Goal: Task Accomplishment & Management: Manage account settings

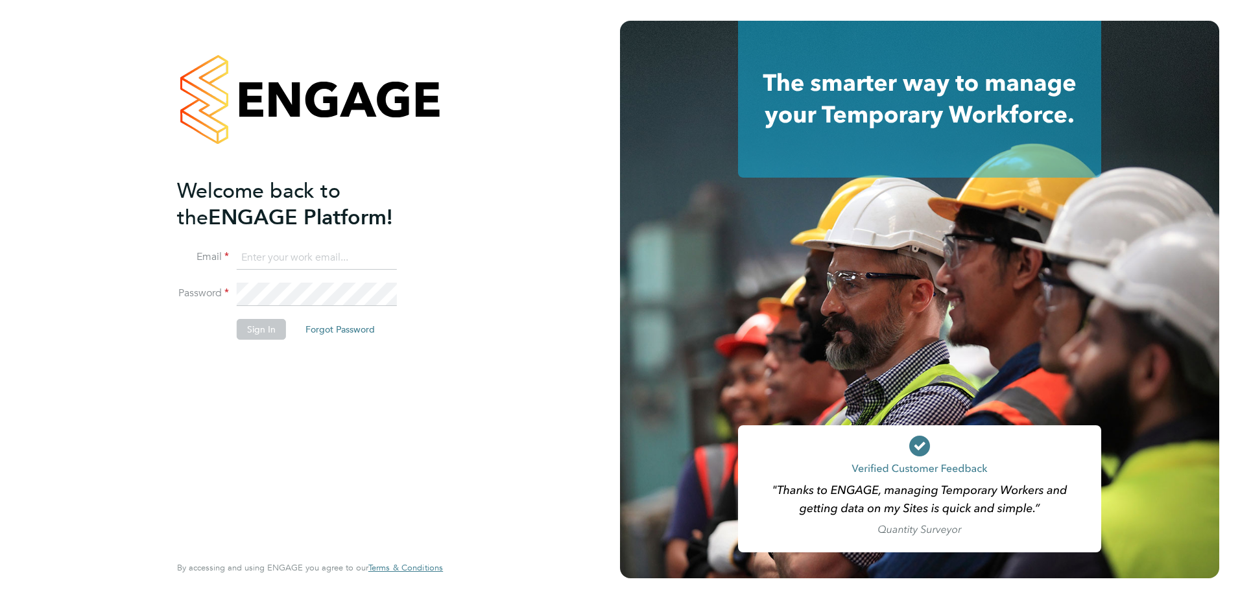
type input "john.oneill2@vistry.co.uk"
click at [259, 327] on button "Sign In" at bounding box center [261, 329] width 49 height 21
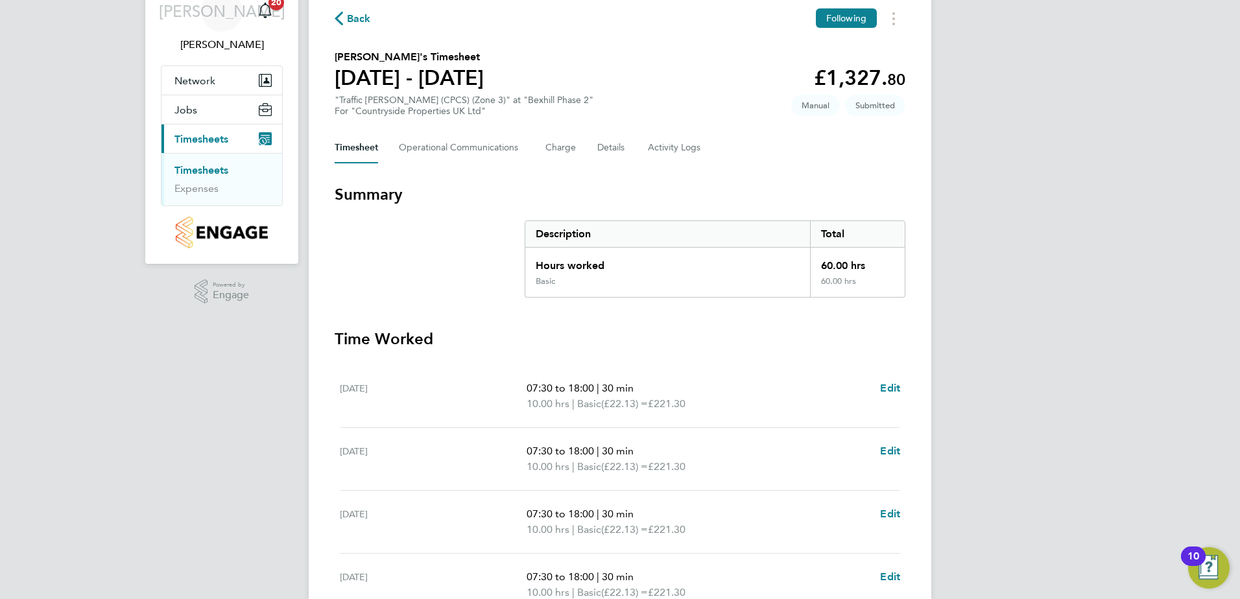
scroll to position [324, 0]
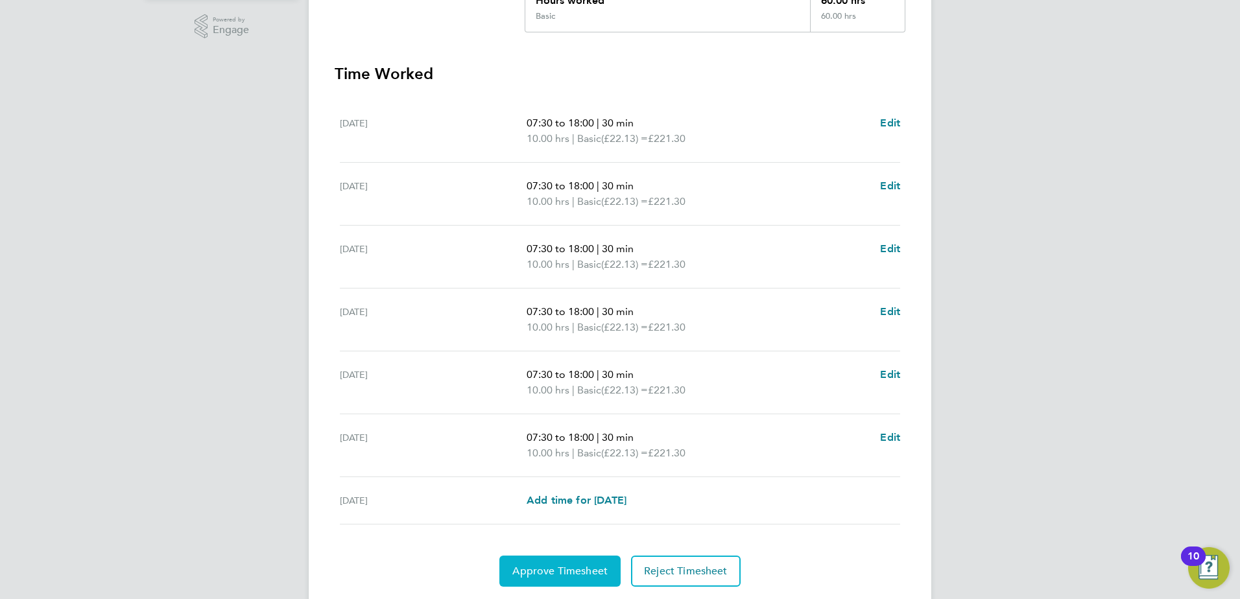
click at [572, 562] on button "Approve Timesheet" at bounding box center [559, 571] width 121 height 31
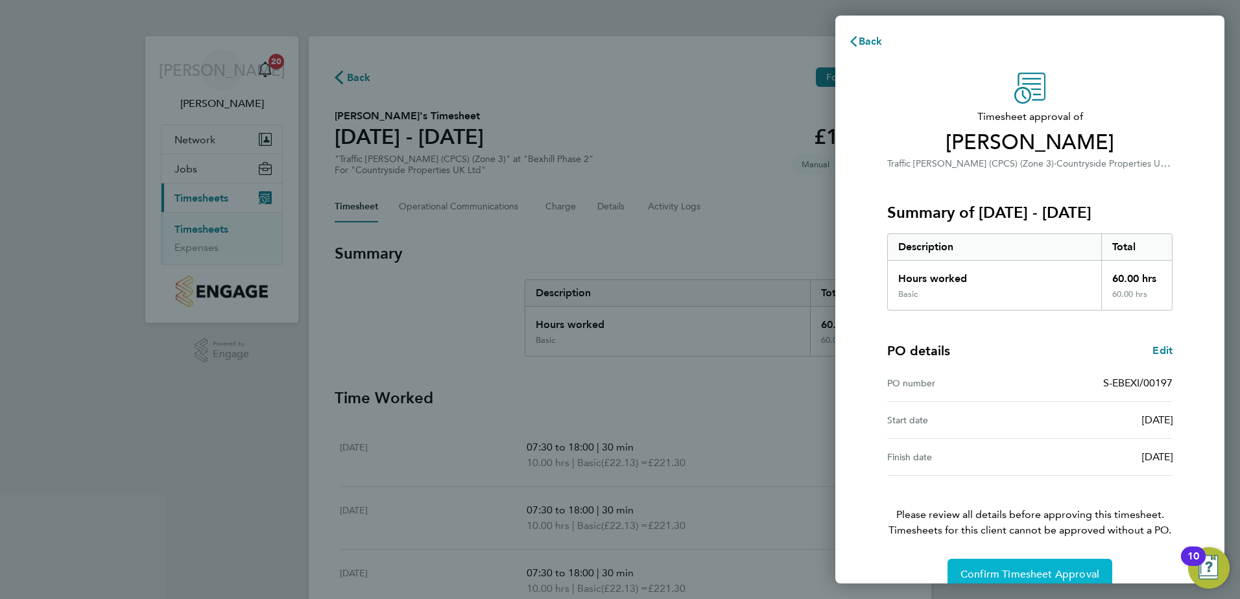
click at [987, 567] on button "Confirm Timesheet Approval" at bounding box center [1029, 574] width 165 height 31
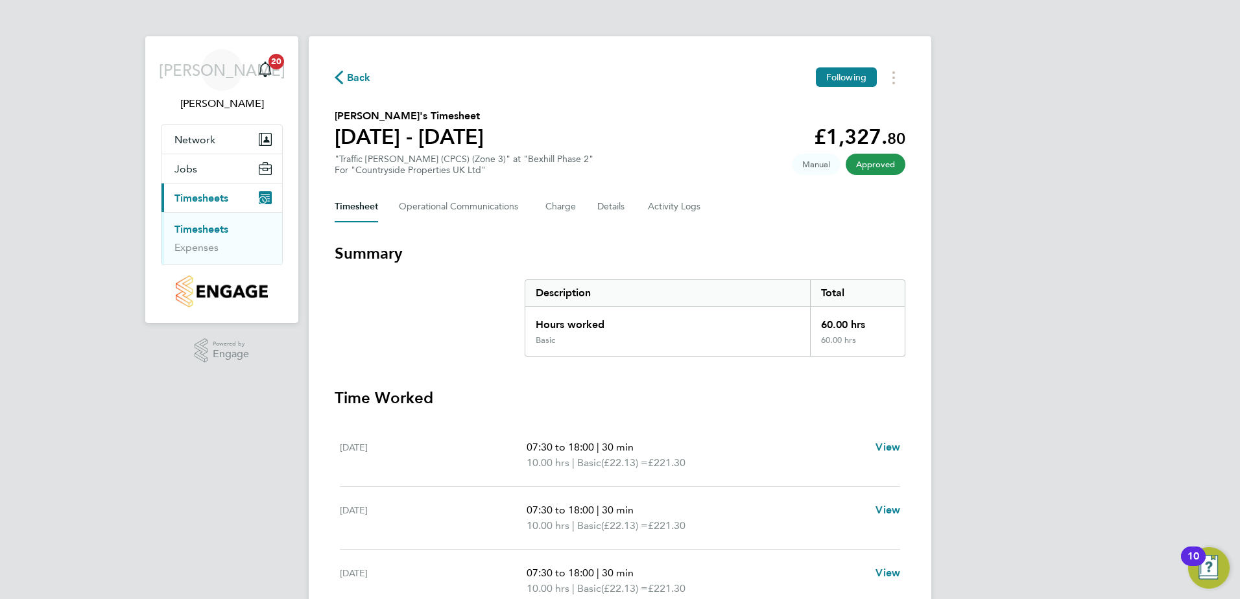
click at [876, 165] on span "Approved" at bounding box center [875, 164] width 60 height 21
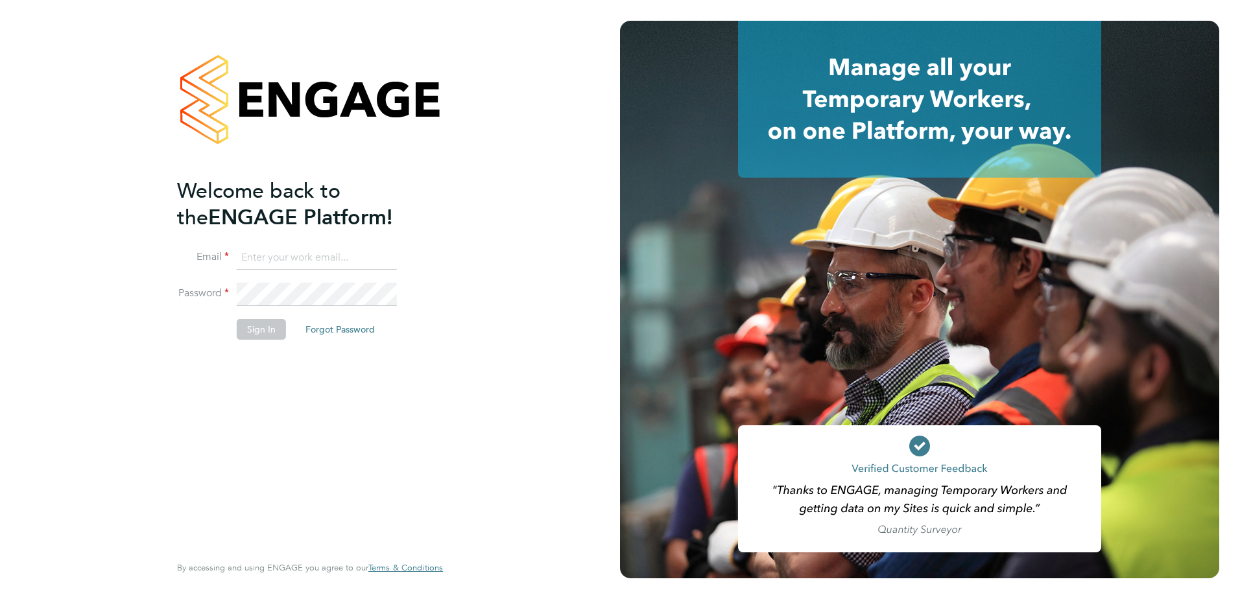
type input "john.oneill2@vistry.co.uk"
click at [260, 334] on button "Sign In" at bounding box center [261, 329] width 49 height 21
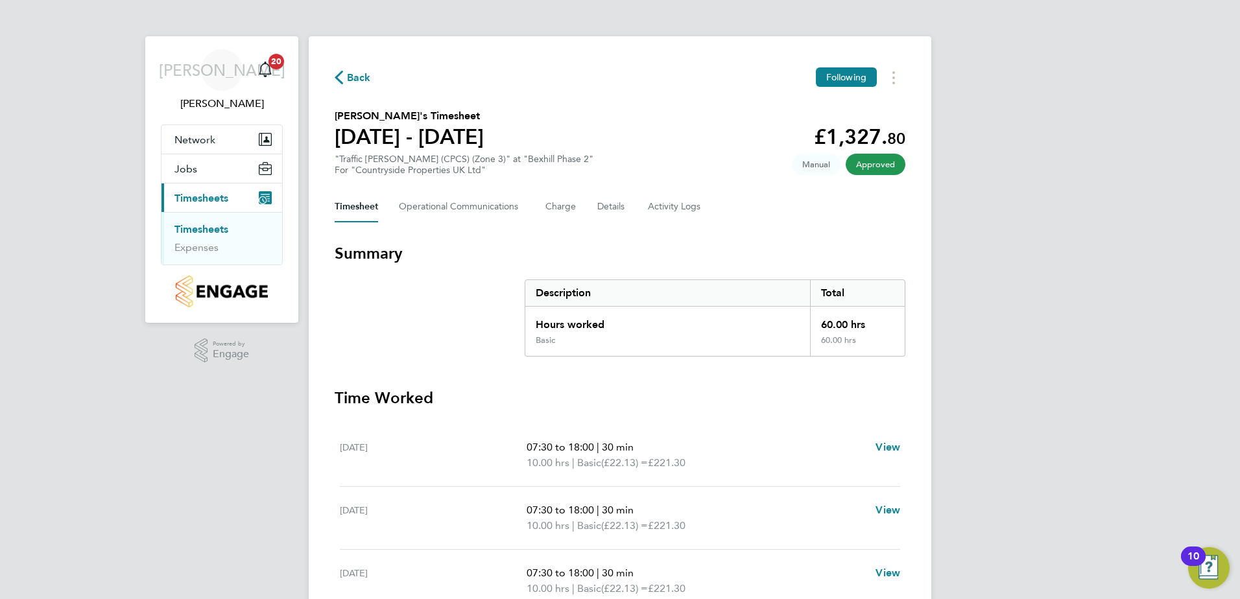
click at [871, 164] on span "Approved" at bounding box center [875, 164] width 60 height 21
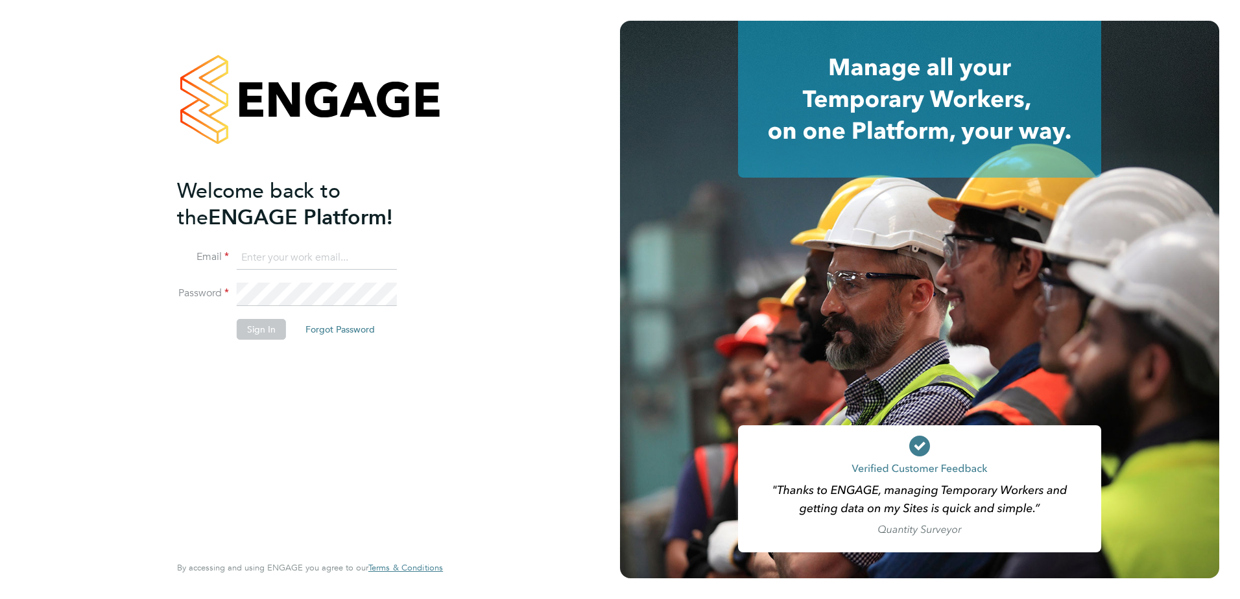
type input "[PERSON_NAME][EMAIL_ADDRESS][DOMAIN_NAME]"
click at [253, 327] on button "Sign In" at bounding box center [261, 329] width 49 height 21
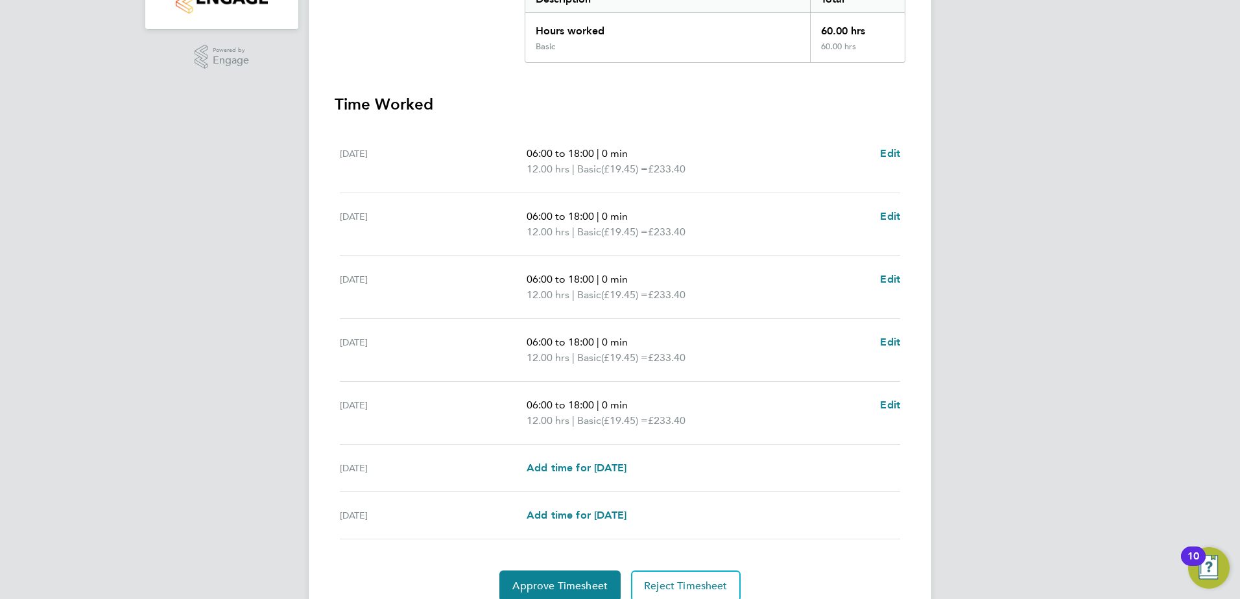
scroll to position [348, 0]
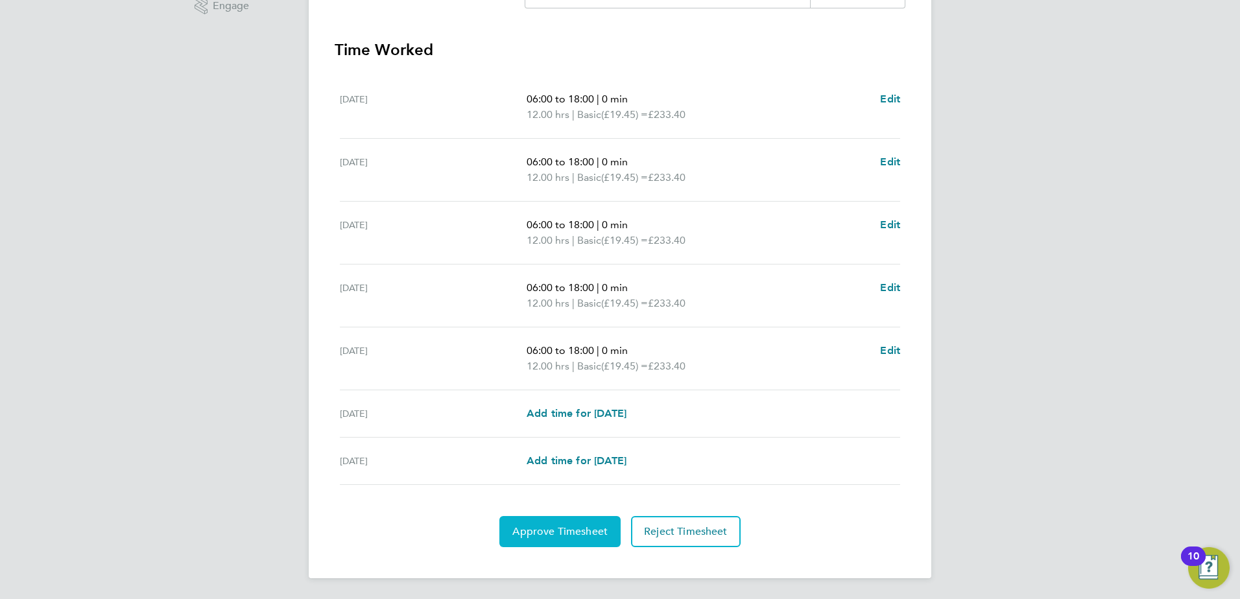
click at [545, 536] on span "Approve Timesheet" at bounding box center [559, 531] width 95 height 13
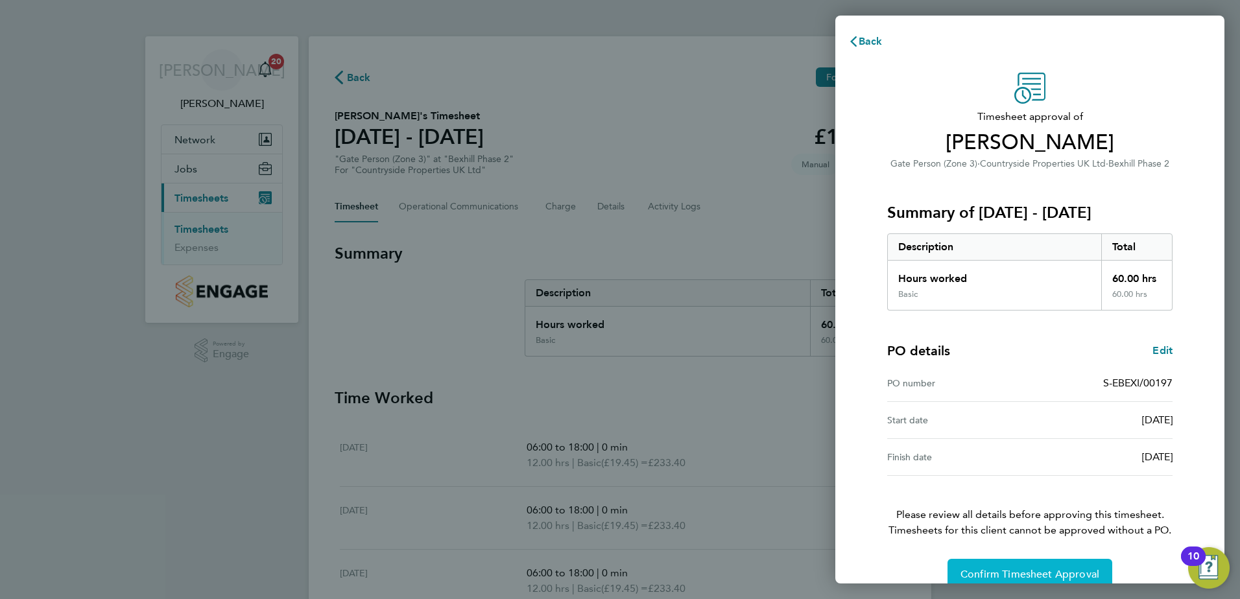
click at [993, 566] on button "Confirm Timesheet Approval" at bounding box center [1029, 574] width 165 height 31
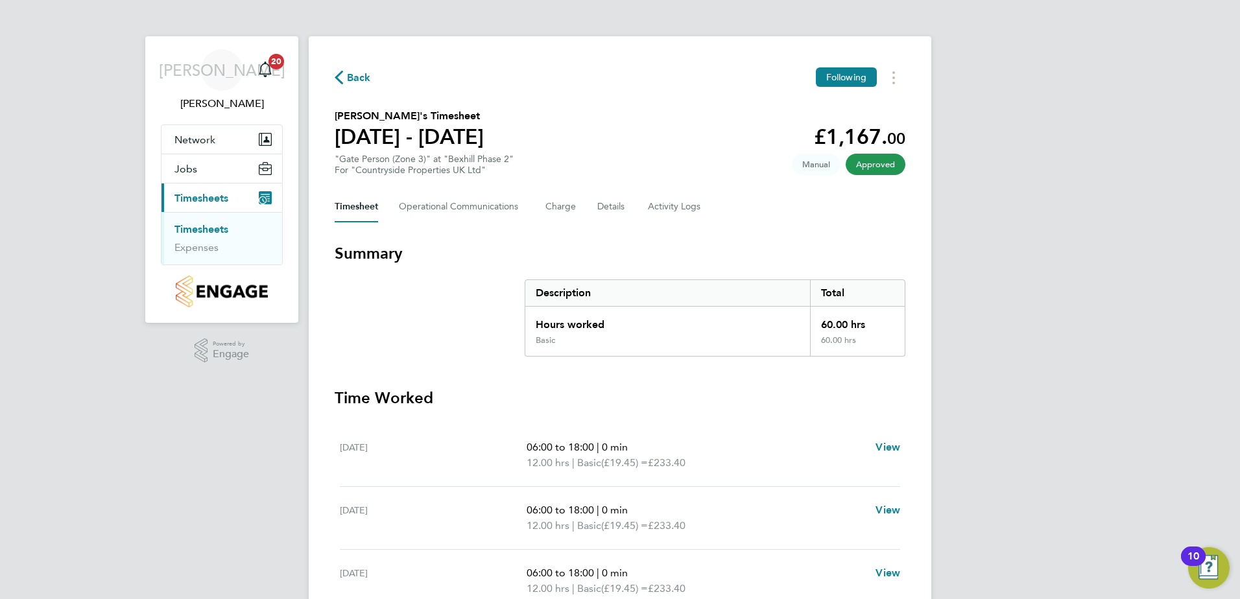
click at [873, 163] on span "Approved" at bounding box center [875, 164] width 60 height 21
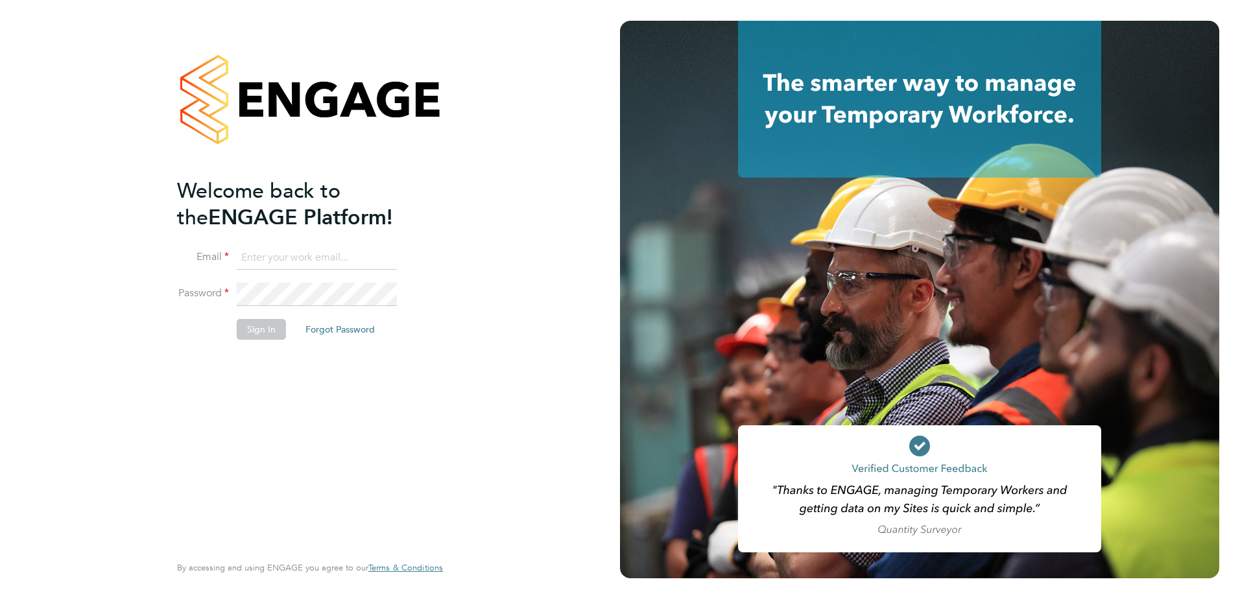
type input "john.oneill2@vistry.co.uk"
click at [261, 329] on button "Sign In" at bounding box center [261, 329] width 49 height 21
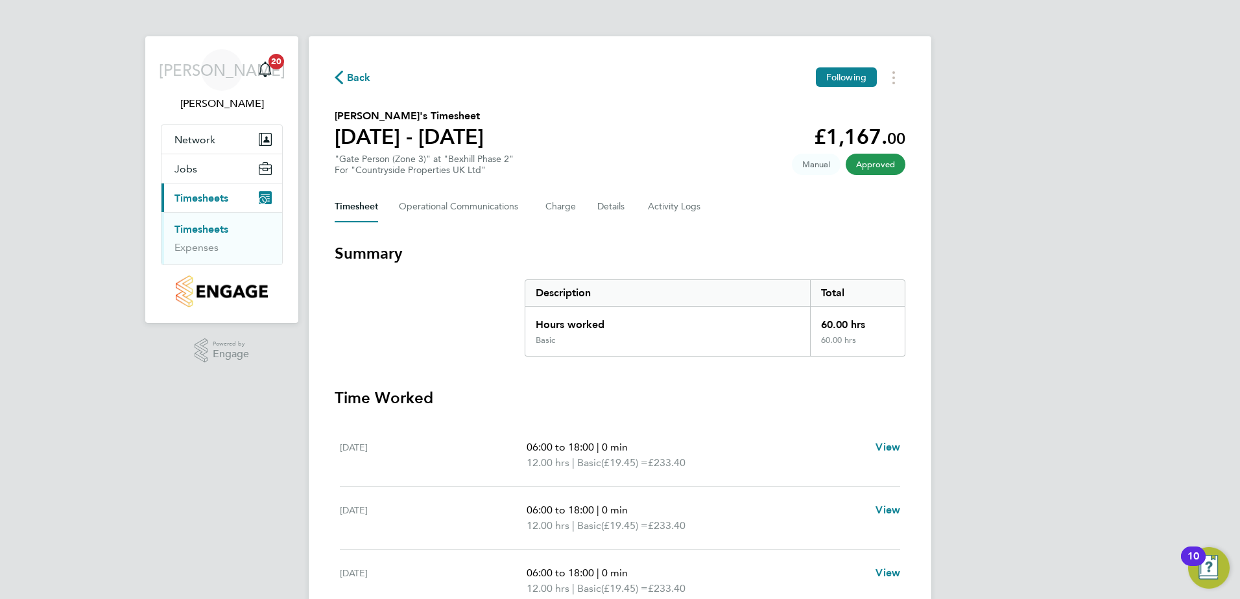
click at [879, 162] on span "Approved" at bounding box center [875, 164] width 60 height 21
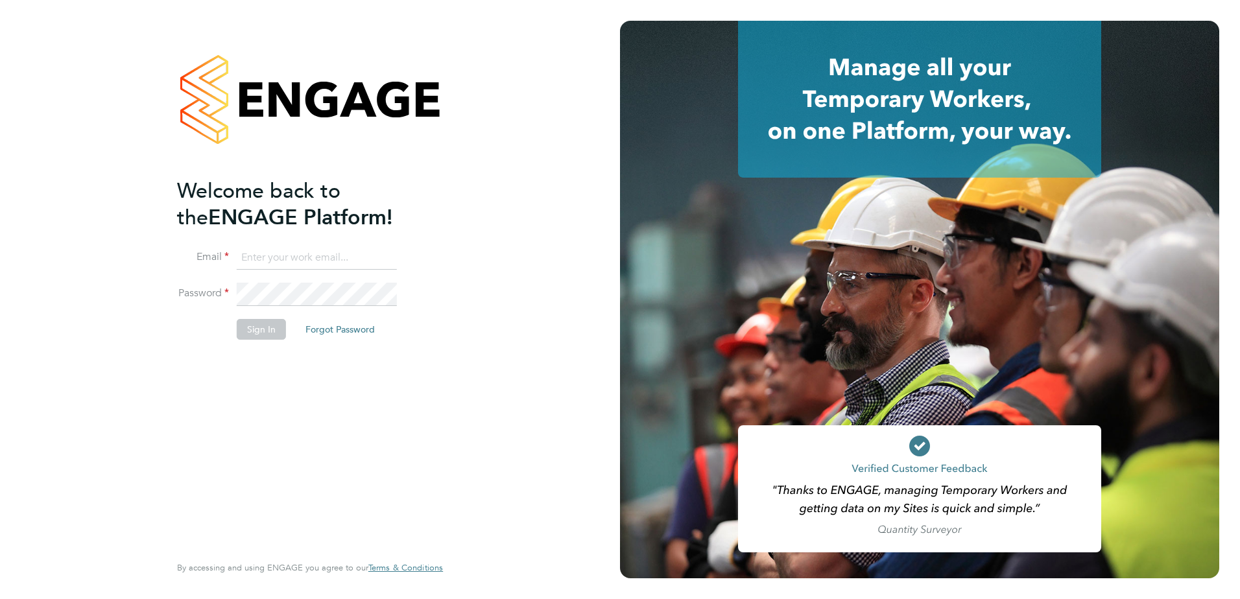
type input "[PERSON_NAME][EMAIL_ADDRESS][DOMAIN_NAME]"
click at [270, 332] on button "Sign In" at bounding box center [261, 329] width 49 height 21
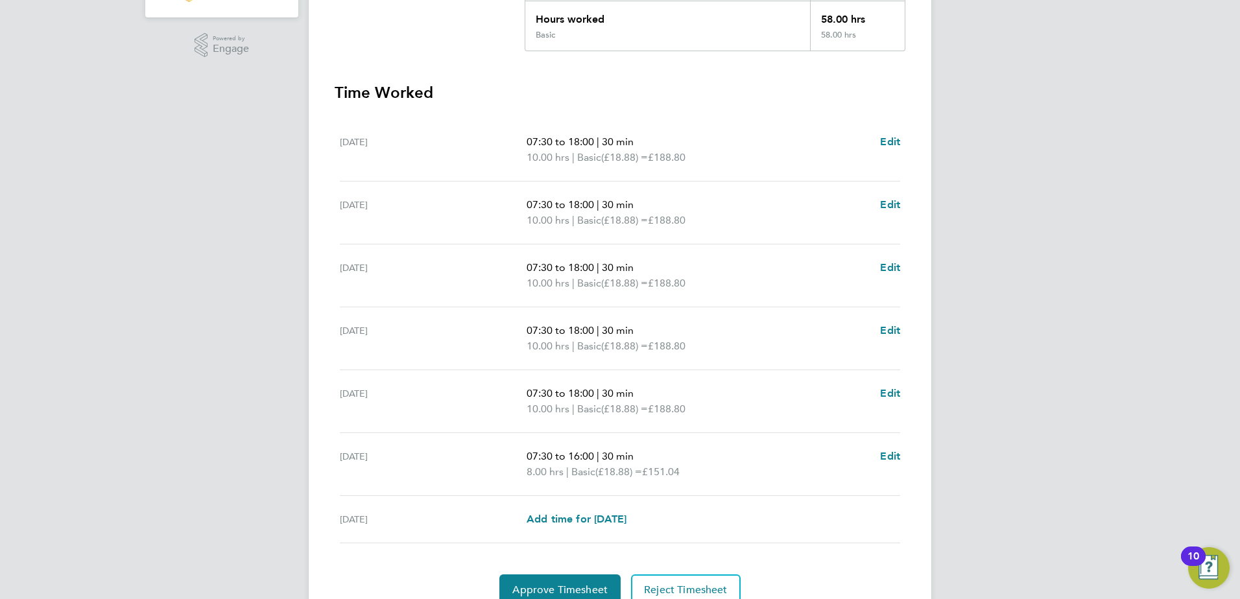
scroll to position [364, 0]
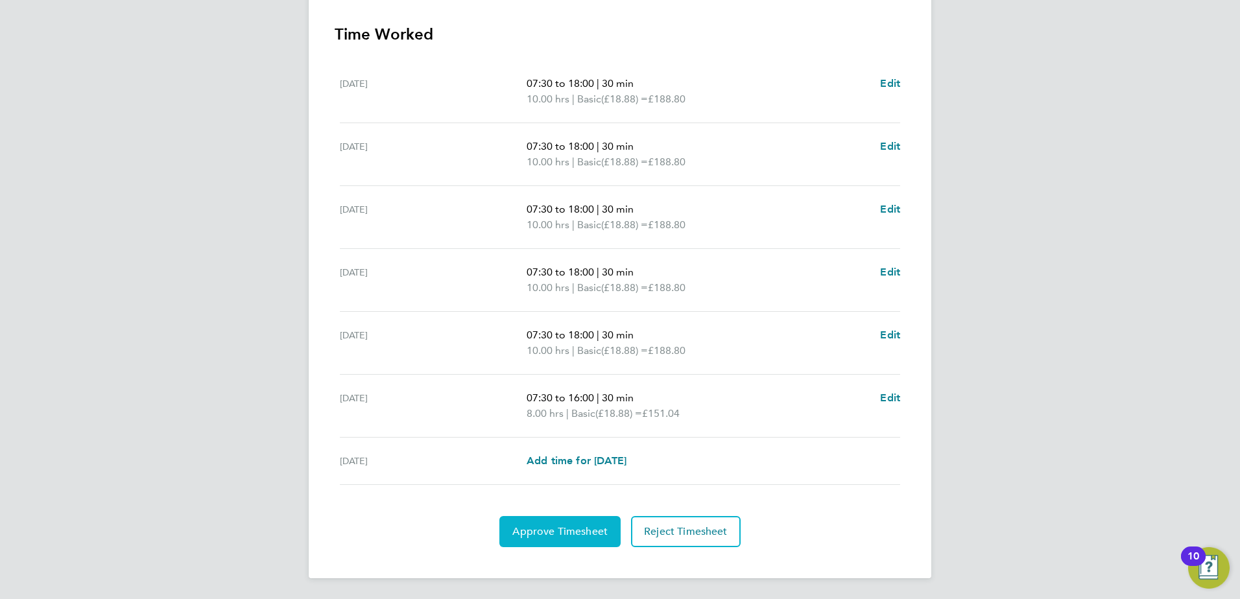
click at [578, 536] on span "Approve Timesheet" at bounding box center [559, 531] width 95 height 13
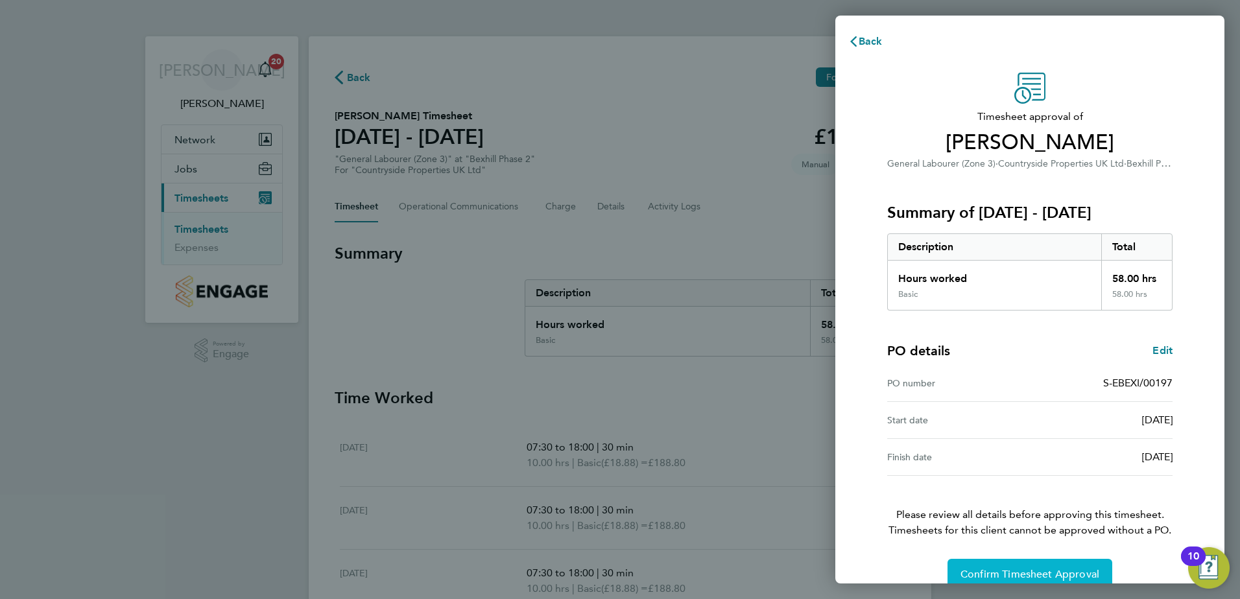
click at [1000, 566] on button "Confirm Timesheet Approval" at bounding box center [1029, 574] width 165 height 31
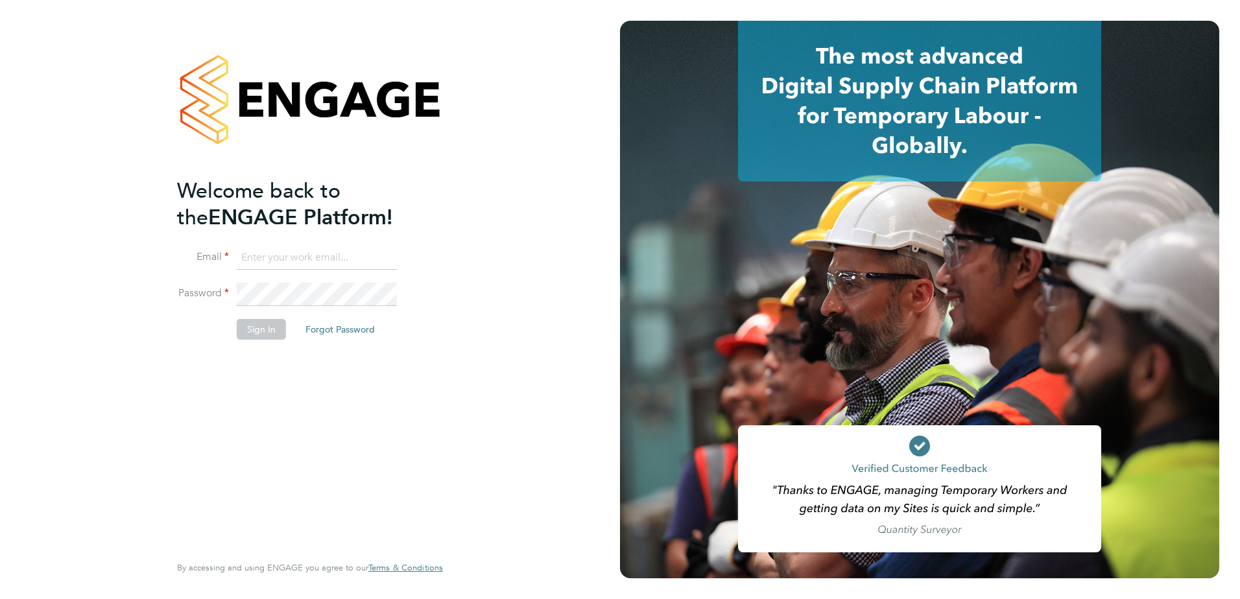
type input "[PERSON_NAME][EMAIL_ADDRESS][DOMAIN_NAME]"
click at [257, 331] on button "Sign In" at bounding box center [261, 329] width 49 height 21
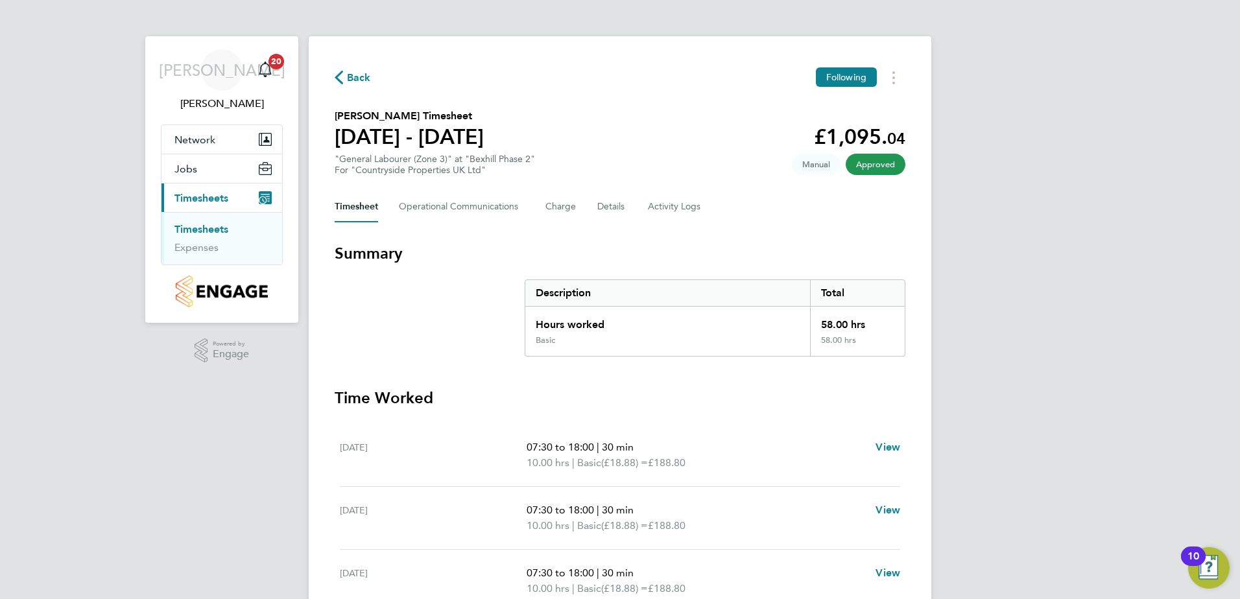
click at [873, 167] on span "Approved" at bounding box center [875, 164] width 60 height 21
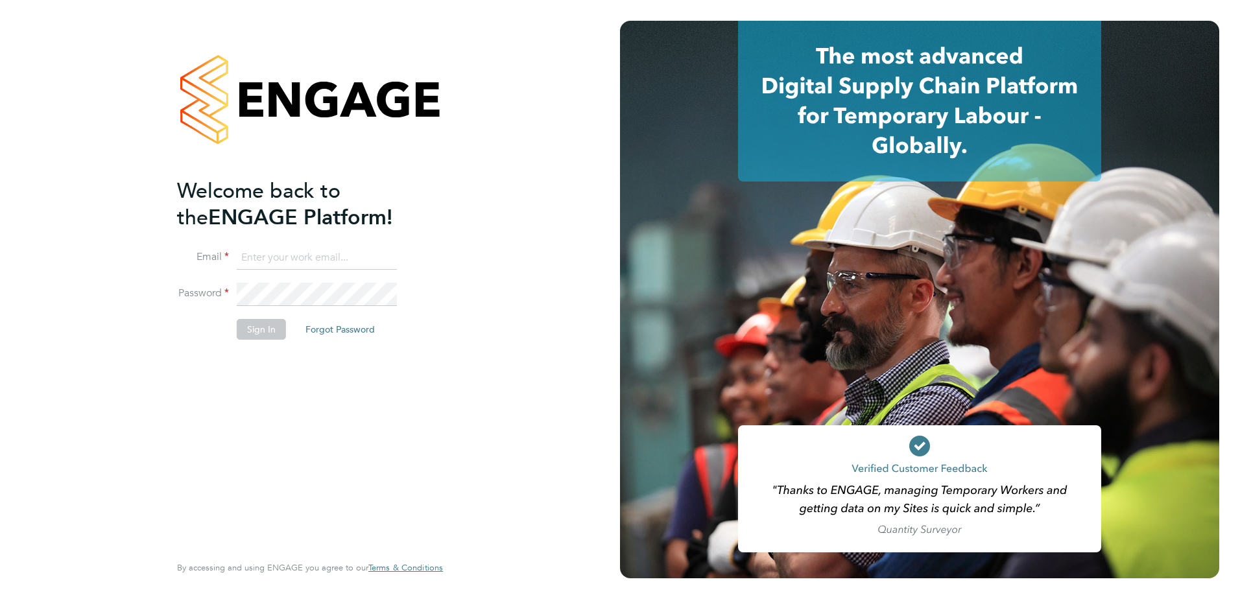
type input "[PERSON_NAME][EMAIL_ADDRESS][DOMAIN_NAME]"
click at [266, 327] on button "Sign In" at bounding box center [261, 329] width 49 height 21
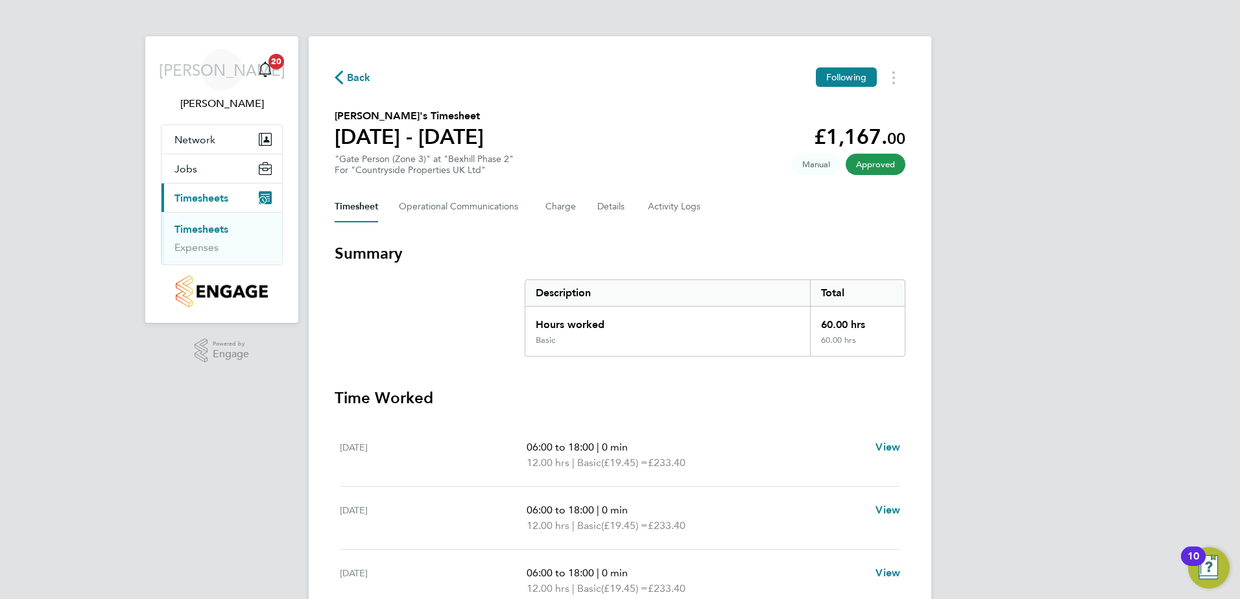
click at [866, 166] on span "Approved" at bounding box center [875, 164] width 60 height 21
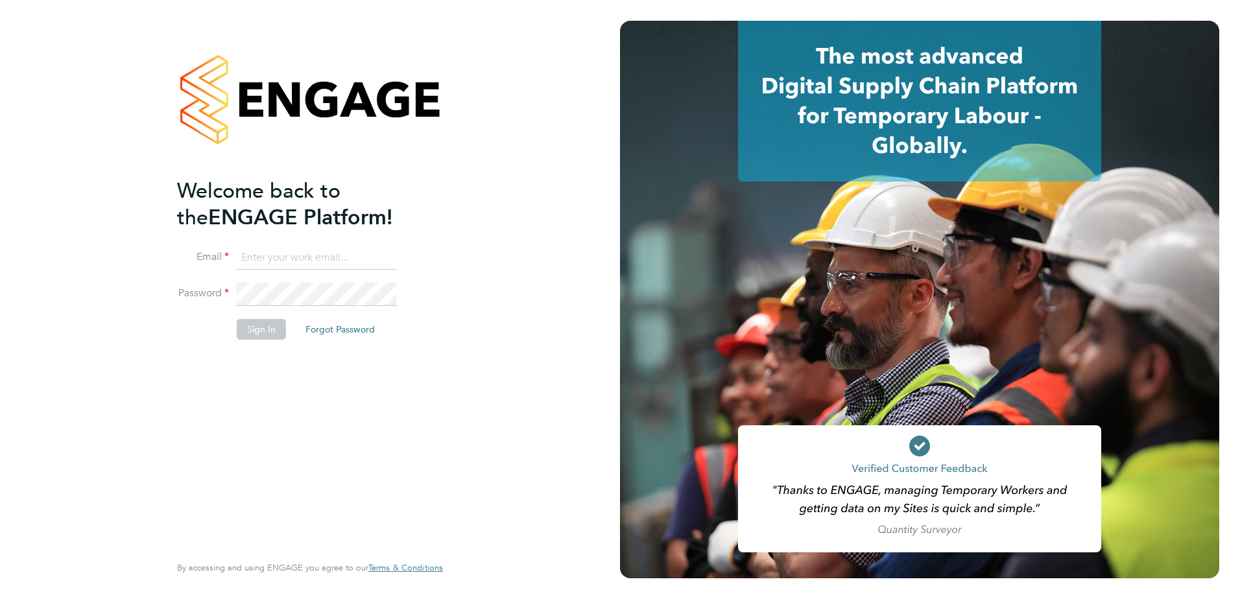
type input "john.oneill2@vistry.co.uk"
click at [265, 327] on button "Sign In" at bounding box center [261, 329] width 49 height 21
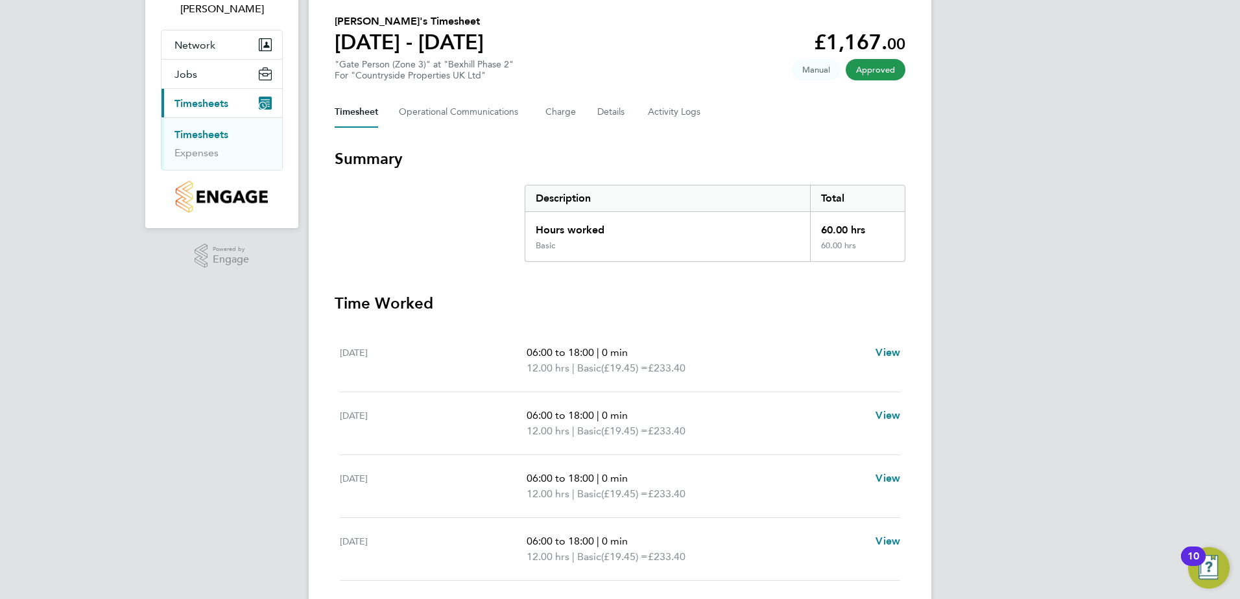
scroll to position [27, 0]
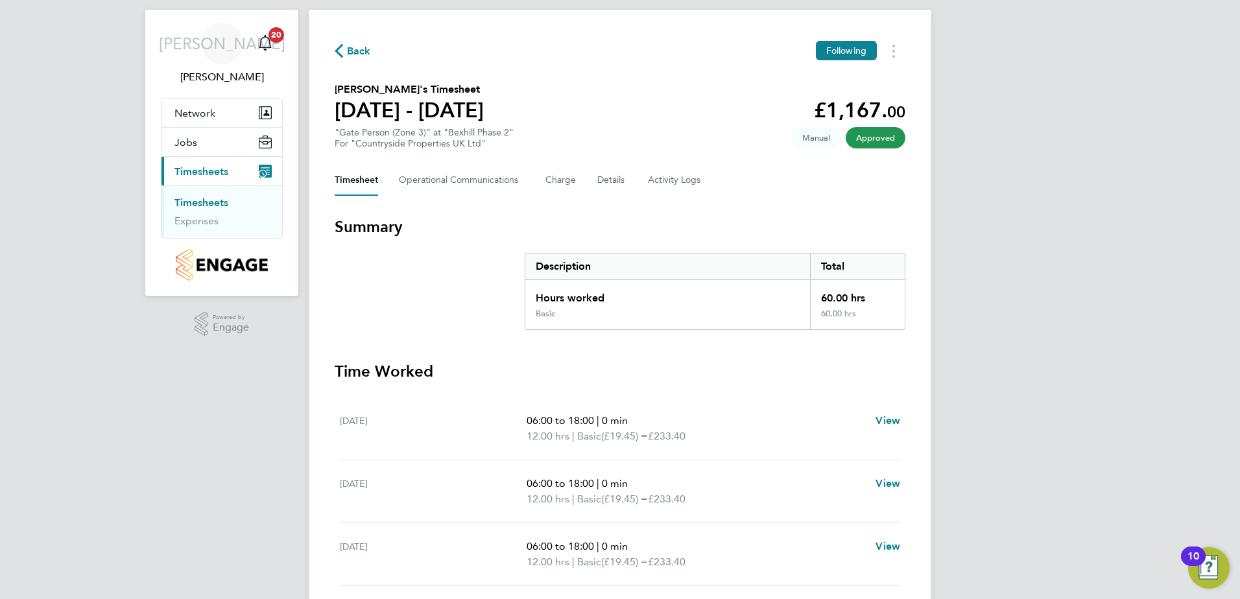
click at [871, 134] on span "Approved" at bounding box center [875, 137] width 60 height 21
click at [867, 130] on span "Approved" at bounding box center [875, 137] width 60 height 21
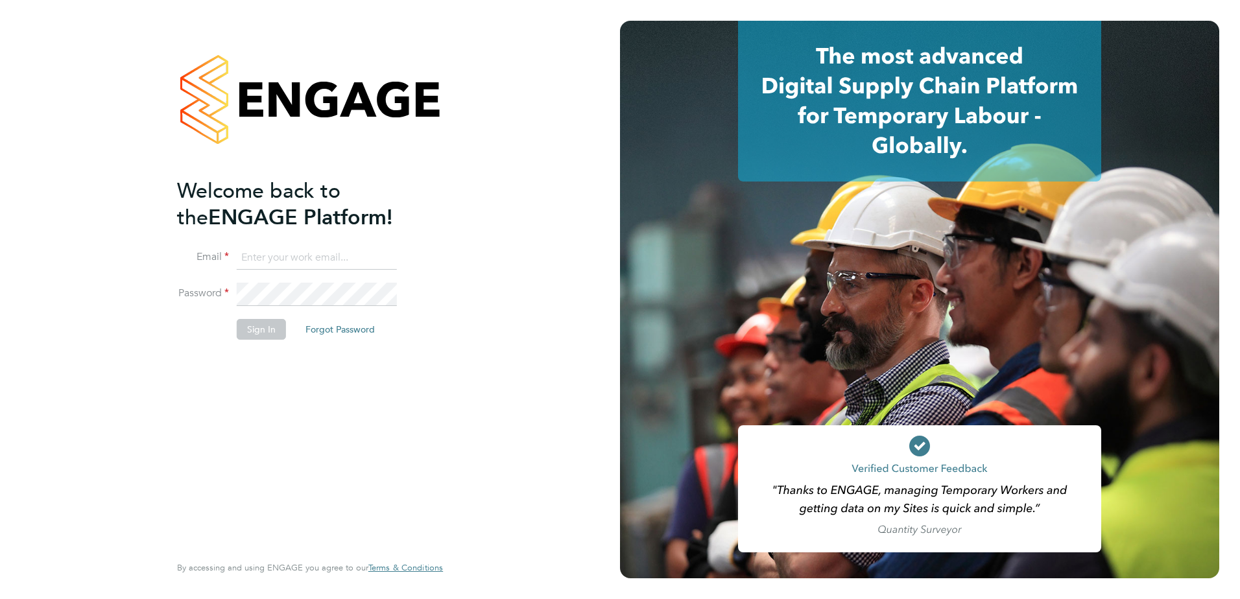
type input "john.oneill2@vistry.co.uk"
click at [263, 332] on button "Sign In" at bounding box center [261, 329] width 49 height 21
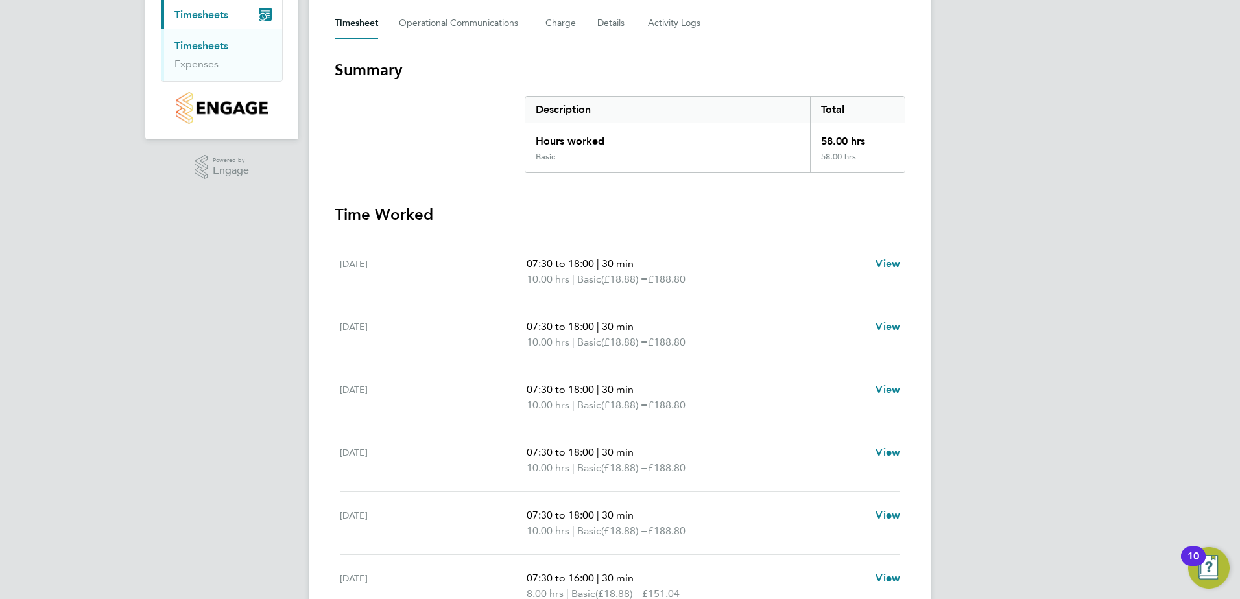
scroll to position [65, 0]
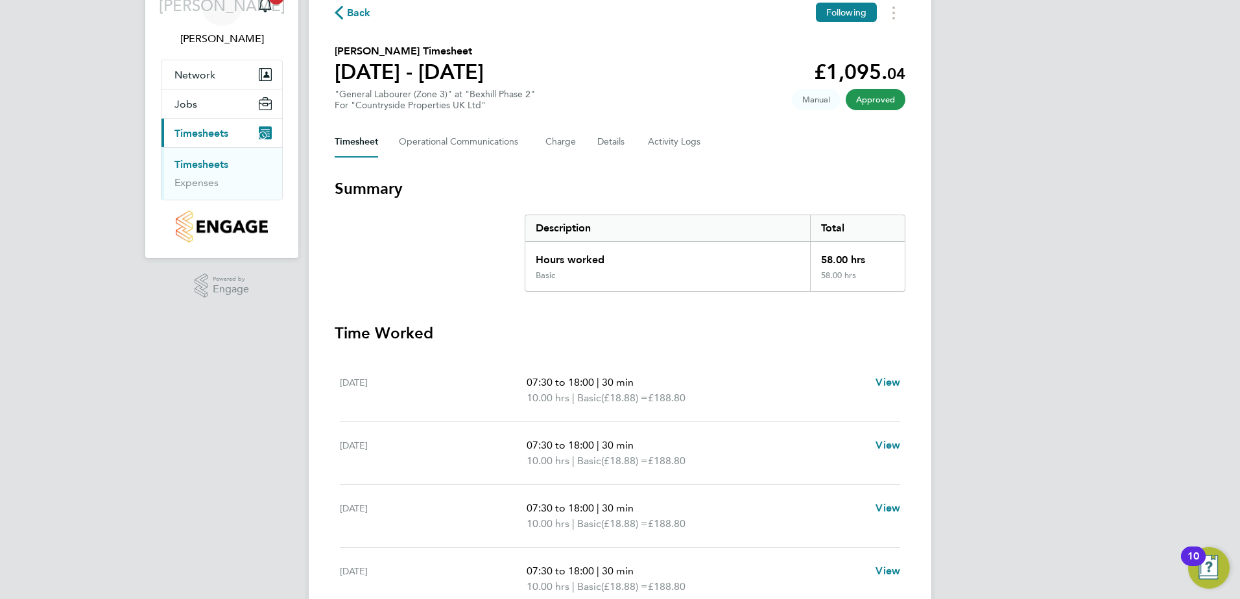
click at [875, 101] on span "Approved" at bounding box center [875, 99] width 60 height 21
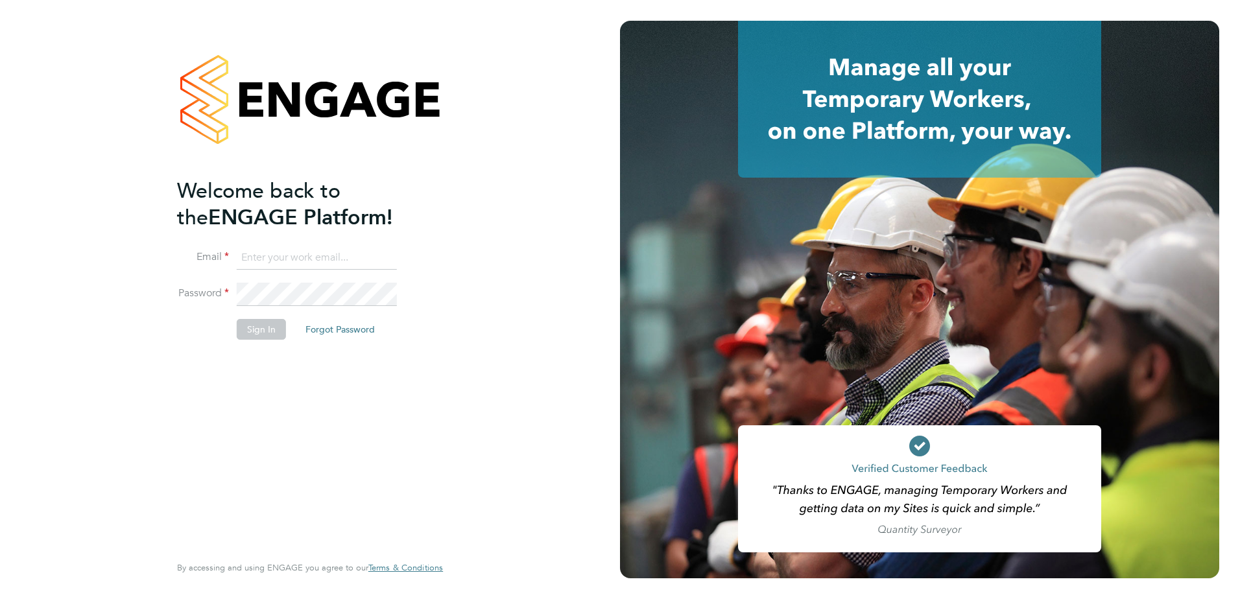
type input "john.oneill2@vistry.co.uk"
click at [256, 332] on button "Sign In" at bounding box center [261, 329] width 49 height 21
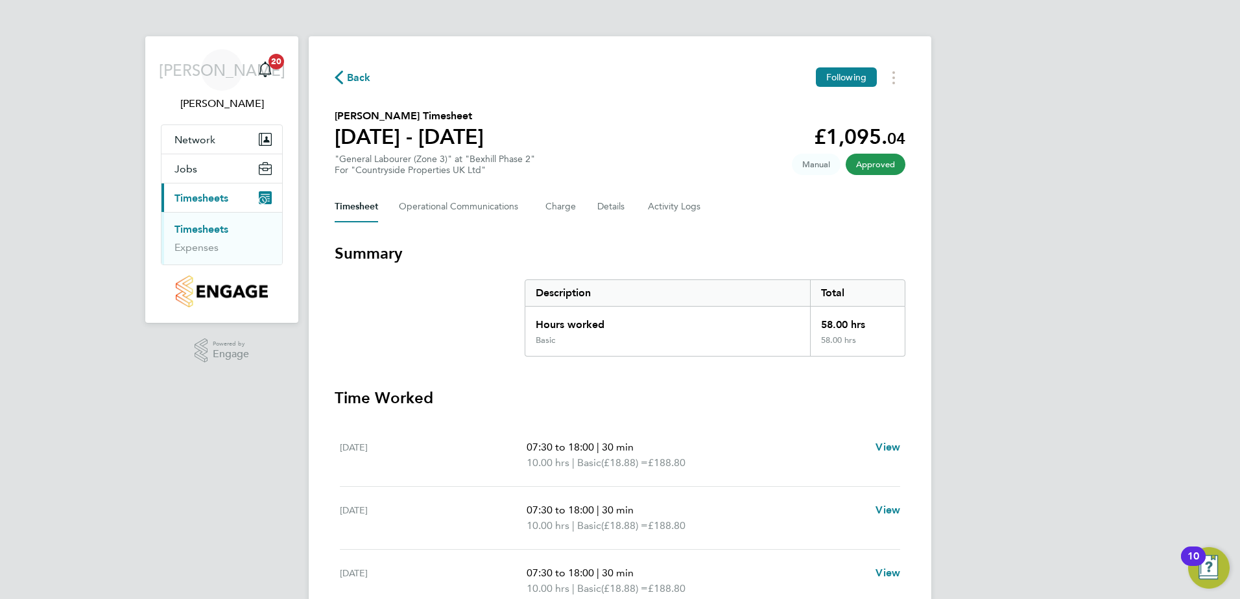
click at [867, 161] on span "Approved" at bounding box center [875, 164] width 60 height 21
